Goal: Task Accomplishment & Management: Manage account settings

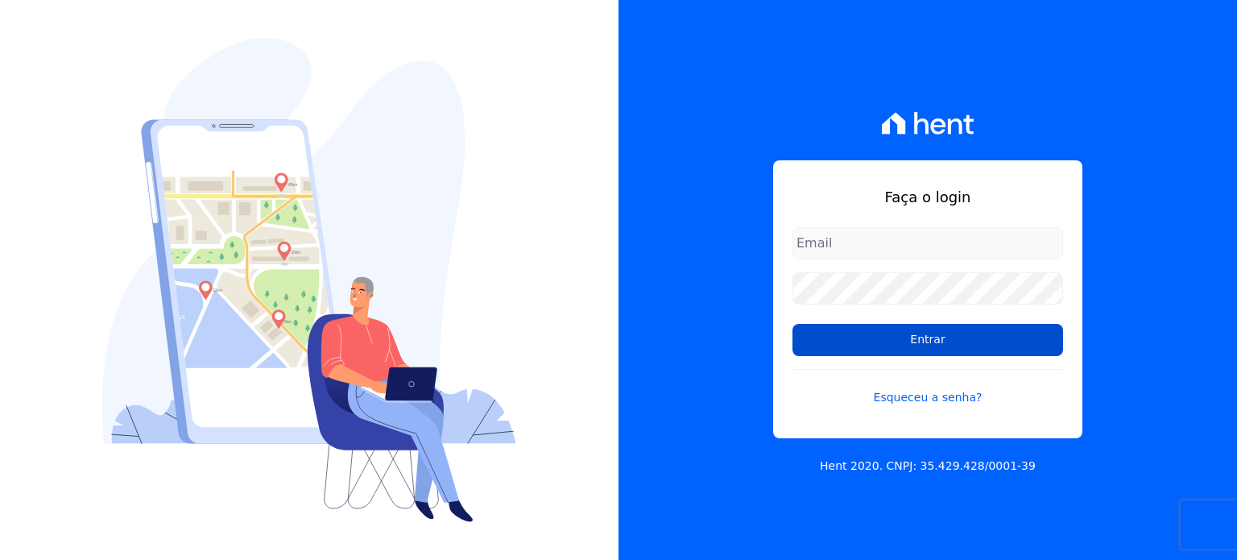
type input "marla@apiceincorporadora.com.br"
click at [917, 332] on input "Entrar" at bounding box center [928, 340] width 271 height 32
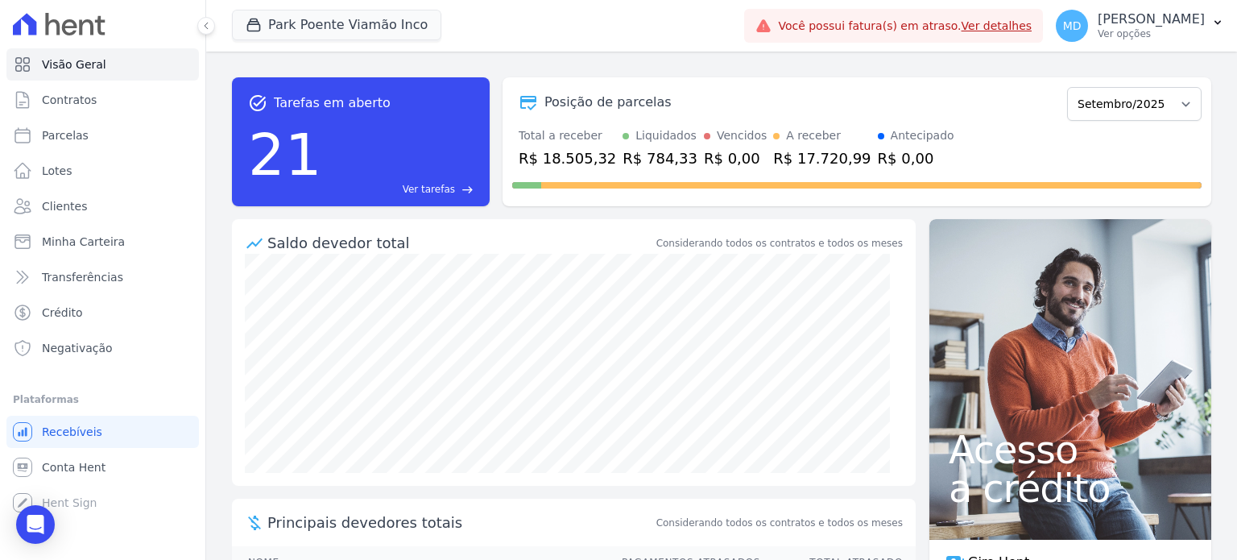
click at [962, 31] on link "Ver detalhes" at bounding box center [997, 25] width 71 height 13
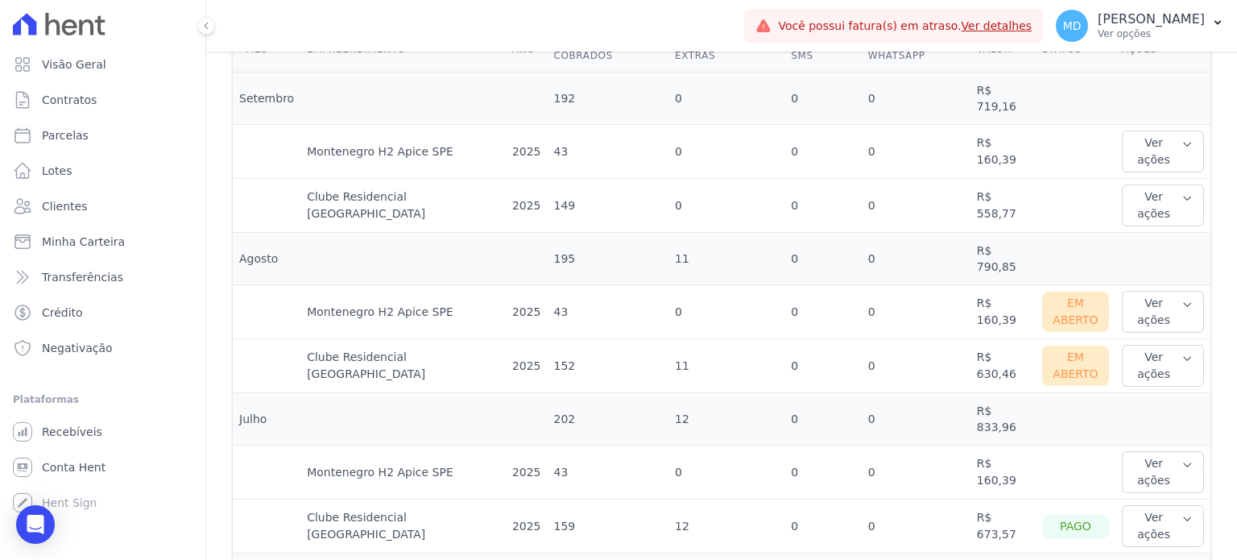
scroll to position [564, 0]
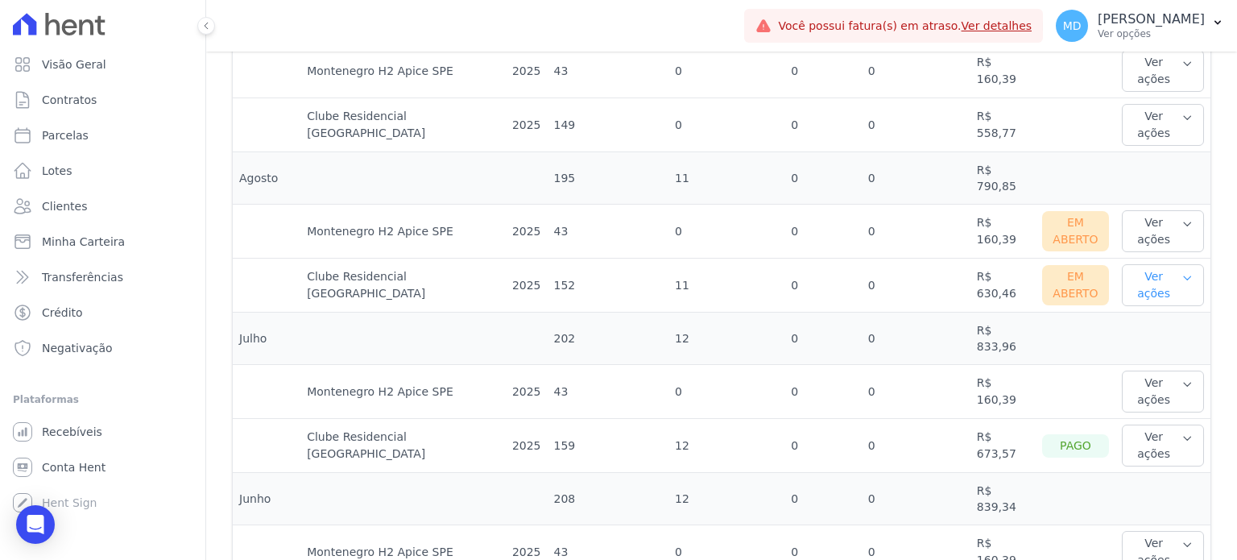
click at [1143, 264] on button "Ver ações" at bounding box center [1163, 285] width 82 height 42
click at [1138, 330] on link "Ver boleto" at bounding box center [1188, 338] width 119 height 17
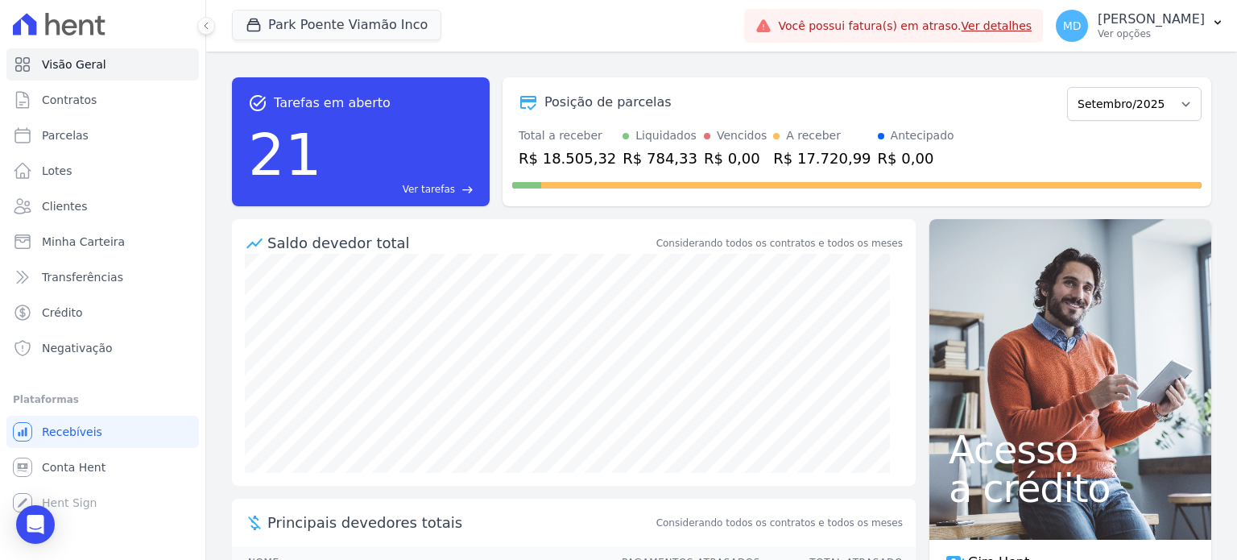
click at [962, 26] on link "Ver detalhes" at bounding box center [997, 25] width 71 height 13
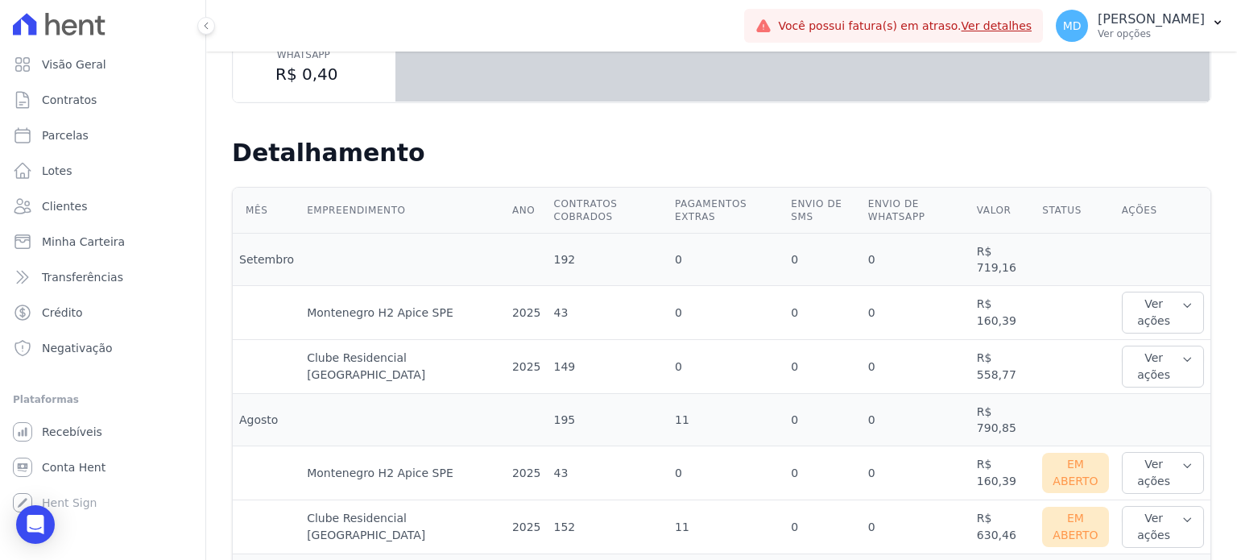
scroll to position [483, 0]
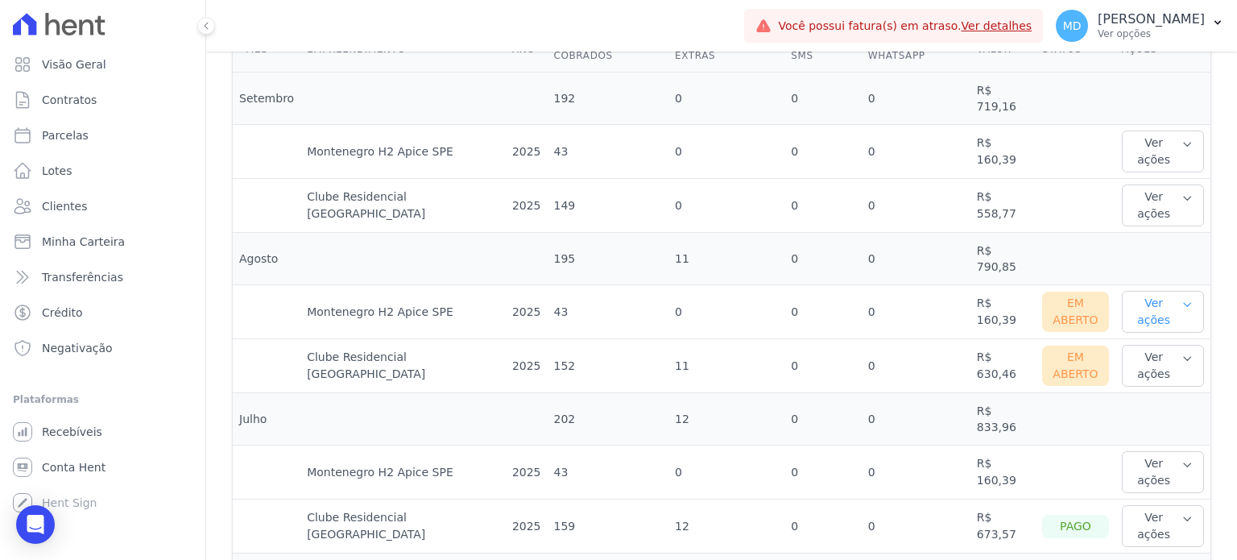
click at [1150, 291] on button "Ver ações" at bounding box center [1163, 312] width 82 height 42
click at [1066, 393] on td at bounding box center [1075, 419] width 79 height 52
click at [1122, 345] on button "Ver ações" at bounding box center [1163, 366] width 82 height 42
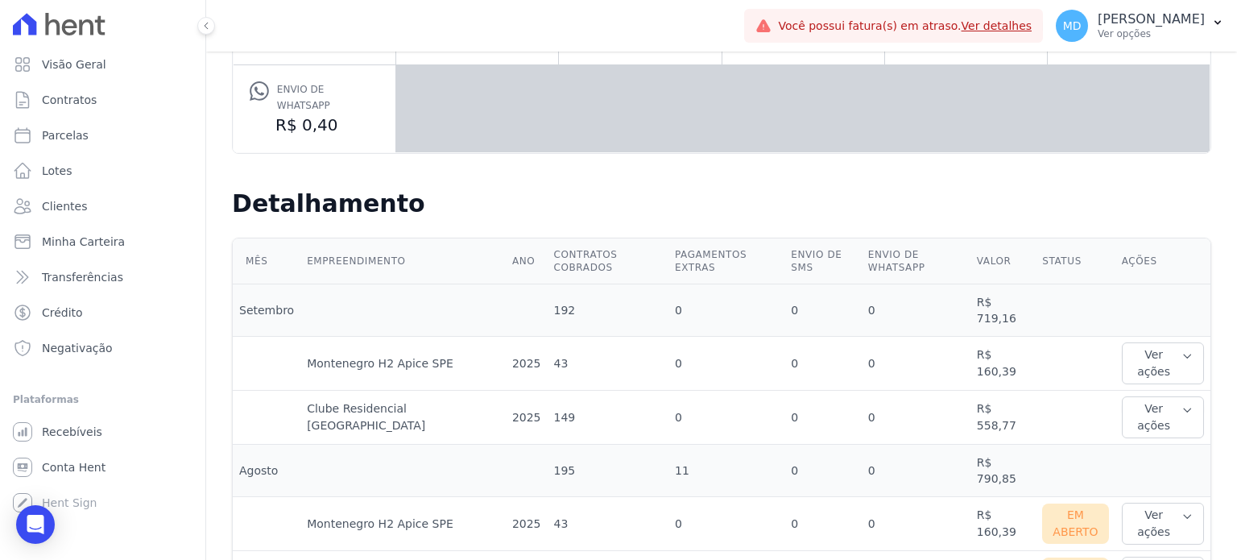
scroll to position [264, 0]
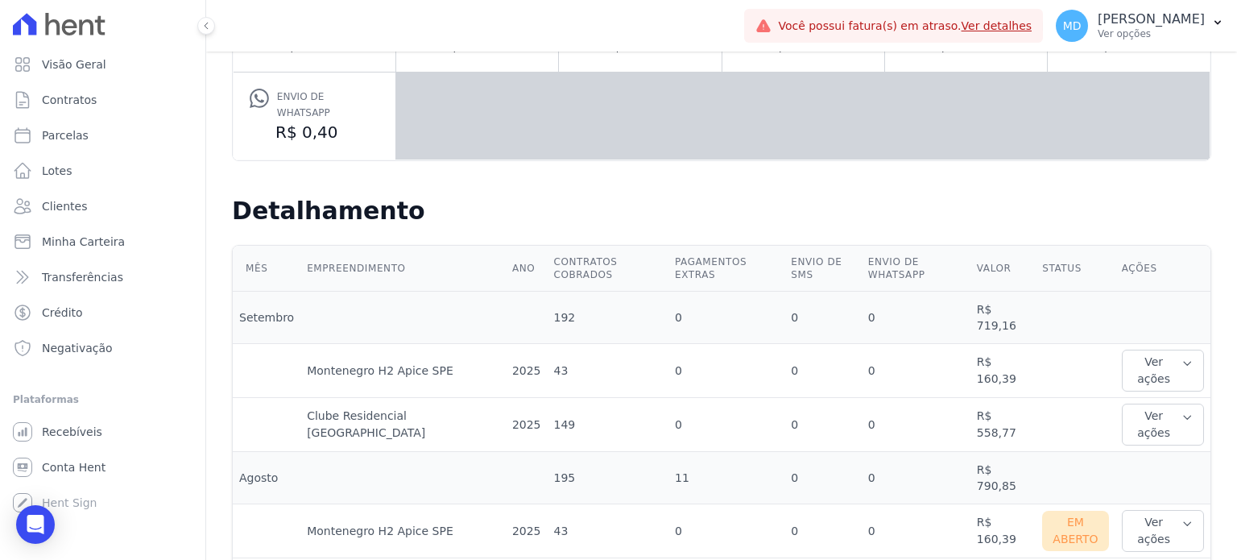
click at [1170, 199] on h2 "Detalhamento" at bounding box center [722, 211] width 980 height 29
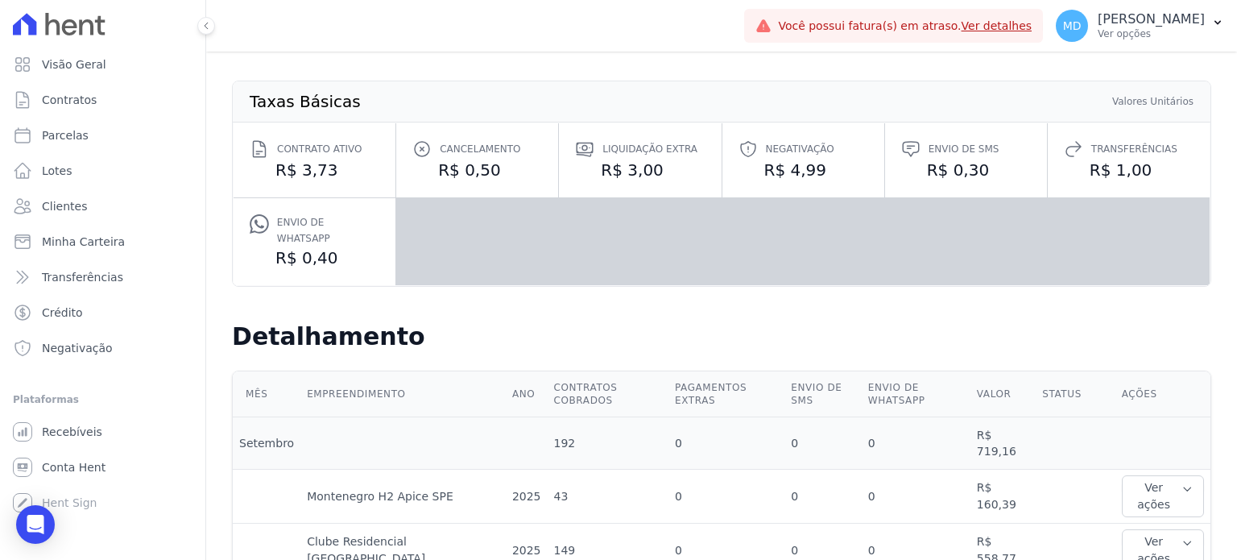
scroll to position [0, 0]
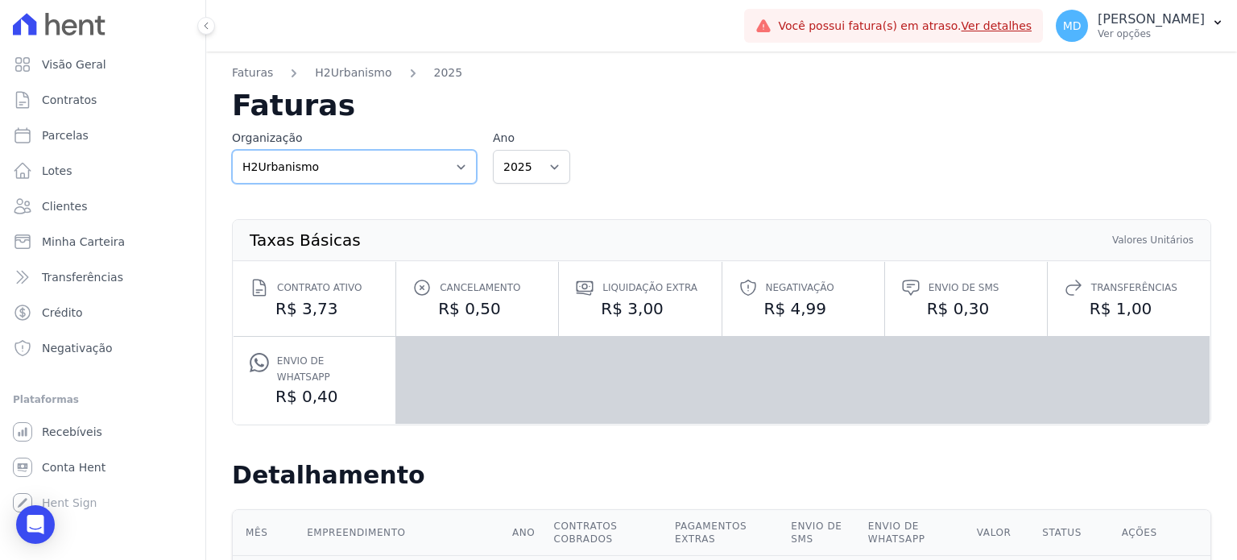
click at [408, 173] on select "Apice Incorporadora Apice Incorporadora - Inco H2Urbanismo" at bounding box center [354, 167] width 245 height 34
select select "d8ee6d41-a4a0-41a6-9390-656f73471309"
click at [232, 150] on select "Apice Incorporadora Apice Incorporadora - Inco H2Urbanismo" at bounding box center [354, 167] width 245 height 34
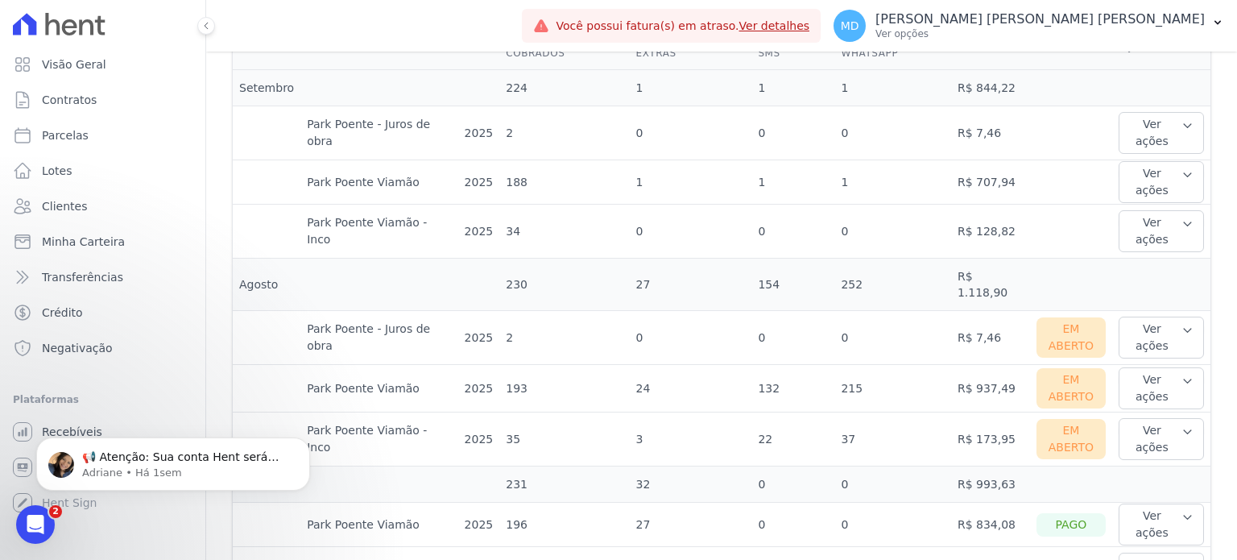
scroll to position [483, 0]
click at [1145, 319] on button "Ver ações" at bounding box center [1161, 340] width 85 height 42
click at [1084, 207] on td at bounding box center [1071, 234] width 82 height 54
click at [1134, 370] on button "Ver ações" at bounding box center [1161, 391] width 85 height 42
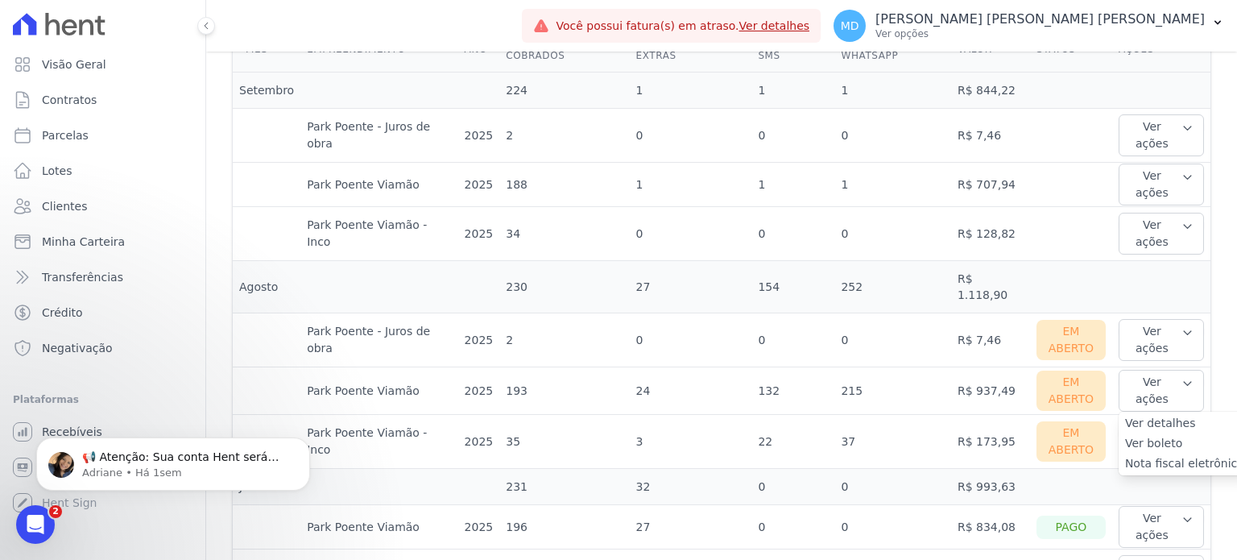
drag, startPoint x: 1150, startPoint y: 346, endPoint x: 1019, endPoint y: 183, distance: 209.7
click at [1019, 207] on tr "Park Poente Viamão - Inco 2025 34 0 0 0 R$ 128,82 Ver ações Ver detalhes" at bounding box center [722, 234] width 978 height 54
click at [1136, 421] on button "Ver ações" at bounding box center [1161, 442] width 85 height 42
click at [1148, 370] on button "Ver ações" at bounding box center [1161, 391] width 85 height 42
drag, startPoint x: 858, startPoint y: 280, endPoint x: 922, endPoint y: 247, distance: 71.3
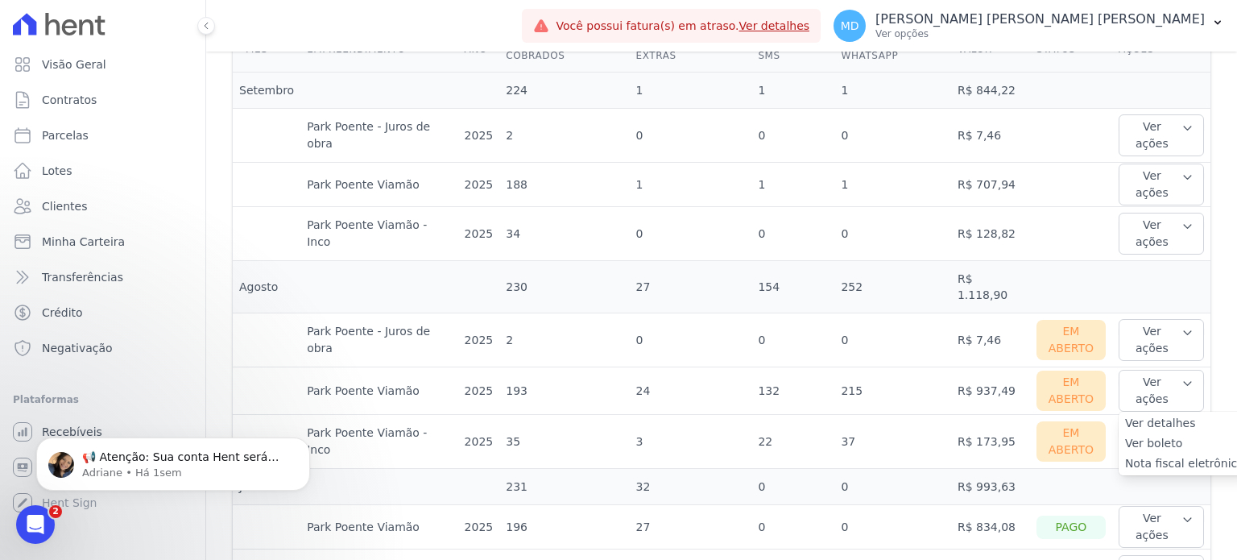
click at [858, 367] on td "215" at bounding box center [893, 391] width 116 height 48
click at [1146, 319] on button "Ver ações" at bounding box center [1161, 340] width 85 height 42
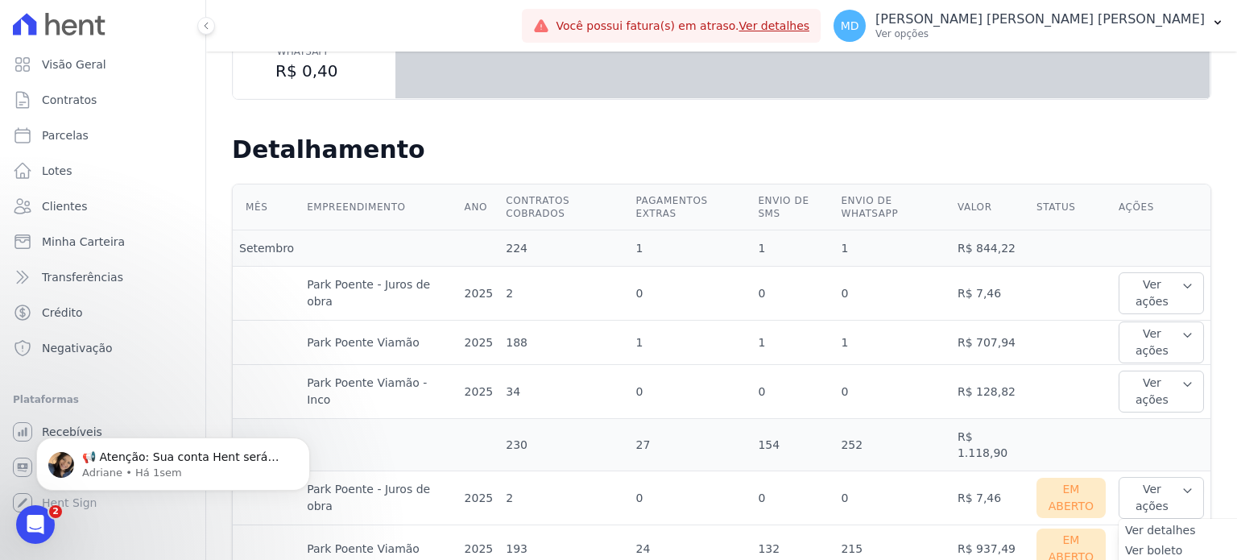
scroll to position [0, 0]
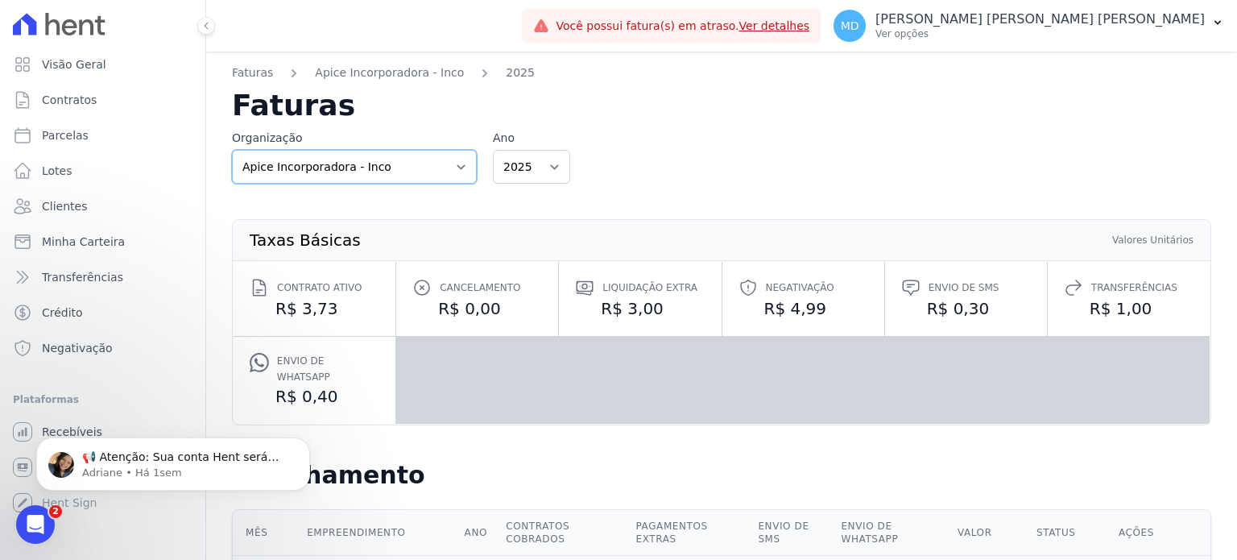
click at [394, 177] on select "Apice Incorporadora Apice Incorporadora - Inco H2Urbanismo" at bounding box center [354, 167] width 245 height 34
click at [376, 176] on select "Apice Incorporadora Apice Incorporadora - Inco H2Urbanismo" at bounding box center [354, 167] width 245 height 34
select select "0718d752-0d0d-493f-90e9-7c85e0801cea"
click at [232, 150] on select "Apice Incorporadora Apice Incorporadora - Inco H2Urbanismo" at bounding box center [354, 167] width 245 height 34
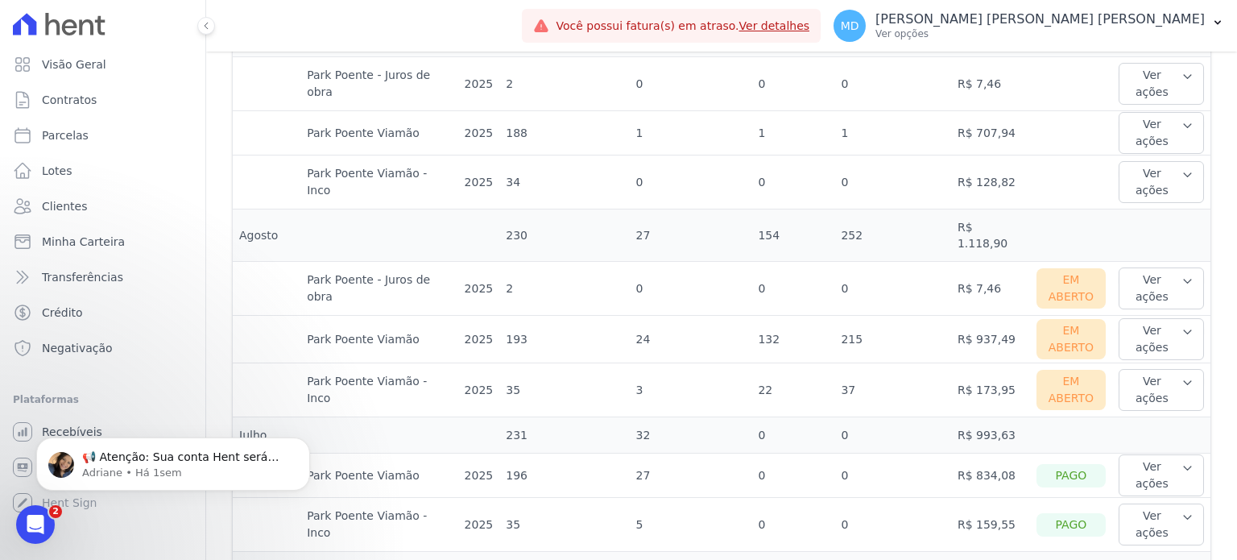
scroll to position [564, 0]
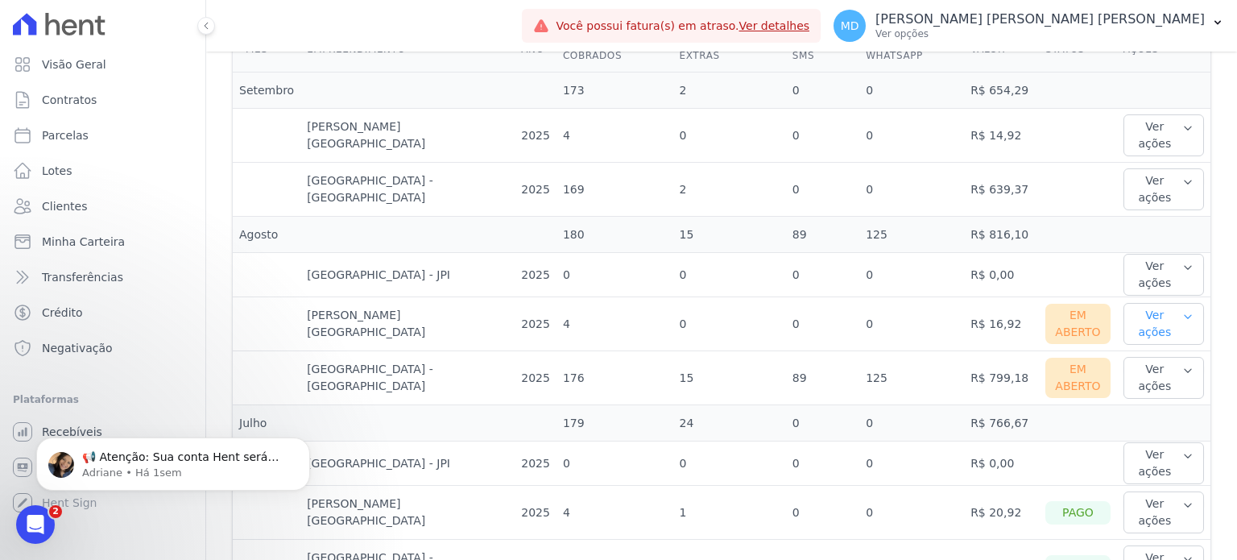
click at [1157, 303] on button "Ver ações" at bounding box center [1164, 324] width 81 height 42
click at [1080, 405] on td at bounding box center [1078, 423] width 78 height 36
click at [1155, 357] on button "Ver ações" at bounding box center [1164, 378] width 81 height 42
